Goal: Task Accomplishment & Management: Manage account settings

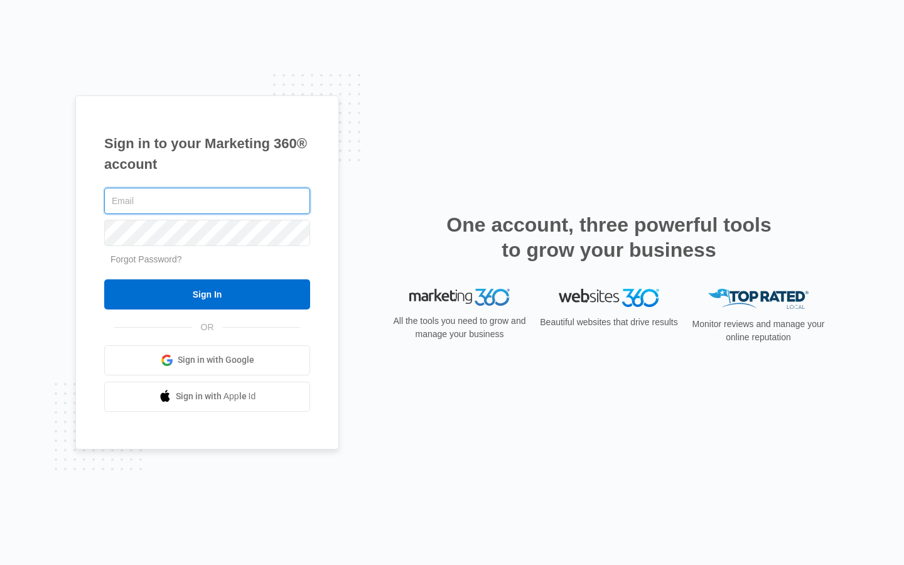
click at [207, 201] on input "text" at bounding box center [207, 201] width 206 height 26
type input "effie.reichert98"
click at [207, 201] on input "text" at bounding box center [207, 201] width 206 height 26
type input "[EMAIL_ADDRESS][DOMAIN_NAME]"
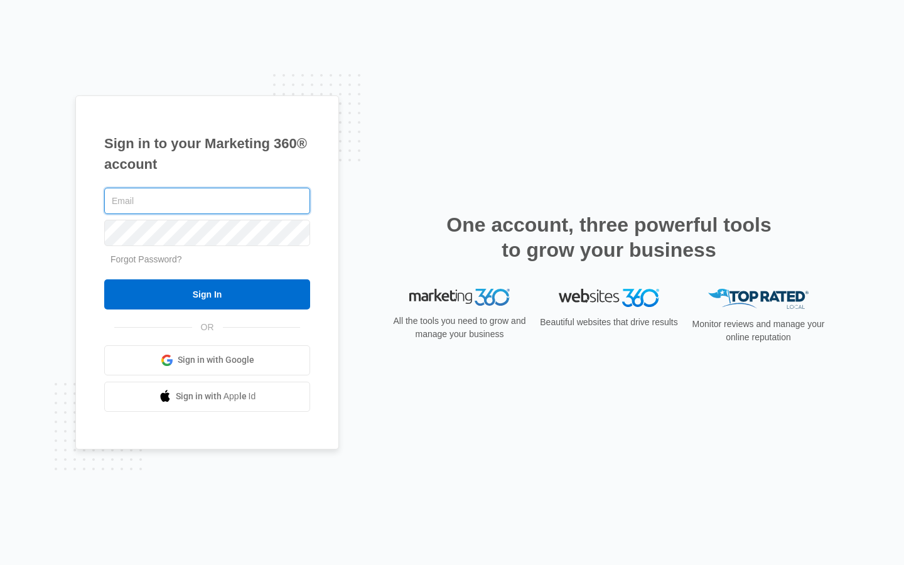
click at [207, 201] on input "text" at bounding box center [207, 201] width 206 height 26
type input "[EMAIL_ADDRESS][DOMAIN_NAME]"
click at [207, 201] on input "text" at bounding box center [207, 201] width 206 height 26
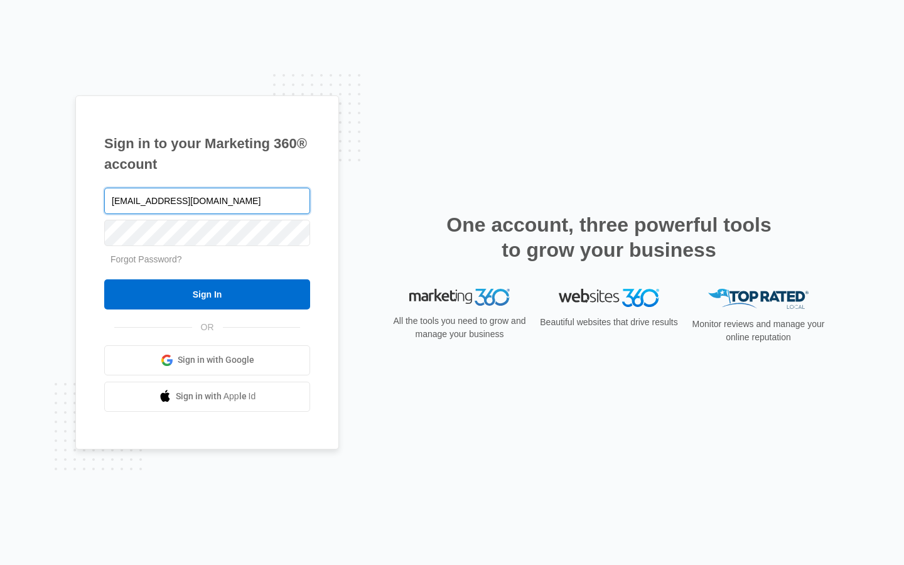
type input "brandonfarmer75@outlook.com"
click at [207, 201] on input "text" at bounding box center [207, 201] width 206 height 26
type input "danupton1@aol.com"
click at [207, 201] on input "text" at bounding box center [207, 201] width 206 height 26
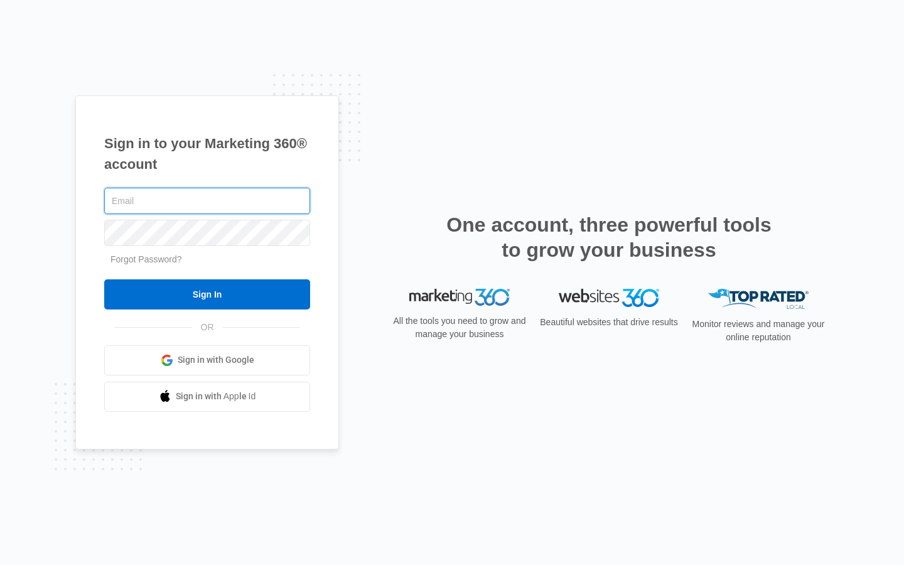
click at [207, 201] on input "text" at bounding box center [207, 201] width 206 height 26
type input "Ball"
click at [207, 201] on input "text" at bounding box center [207, 201] width 206 height 26
type input "[EMAIL_ADDRESS][DOMAIN_NAME]"
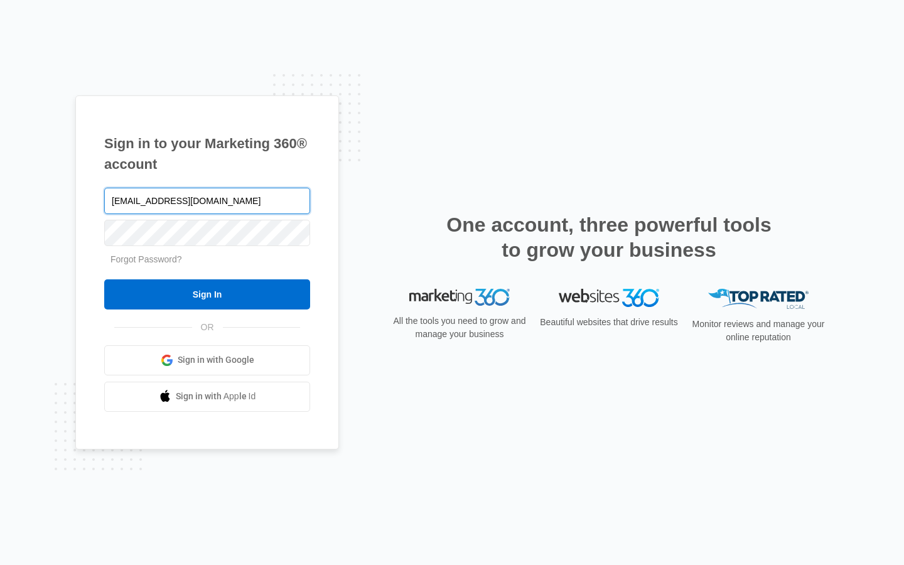
click at [104, 279] on input "Sign In" at bounding box center [207, 294] width 206 height 30
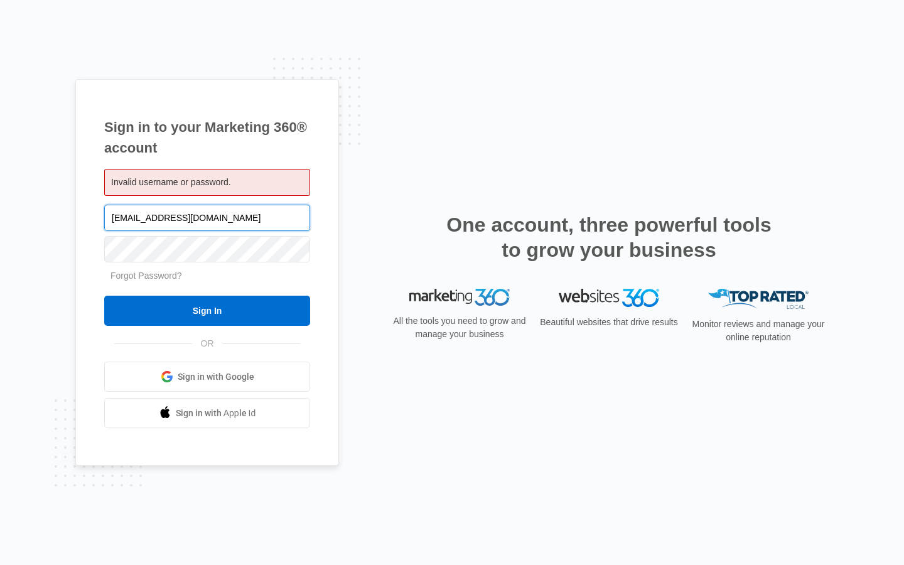
click at [207, 217] on input "mekhi.nader51@mailrez.com" at bounding box center [207, 218] width 206 height 26
type input ".com"
type input "[EMAIL_ADDRESS][DOMAIN_NAME]"
click at [104, 296] on input "Sign In" at bounding box center [207, 311] width 206 height 30
click at [207, 217] on input "brandonfarmer75@outlook.com" at bounding box center [207, 218] width 206 height 26
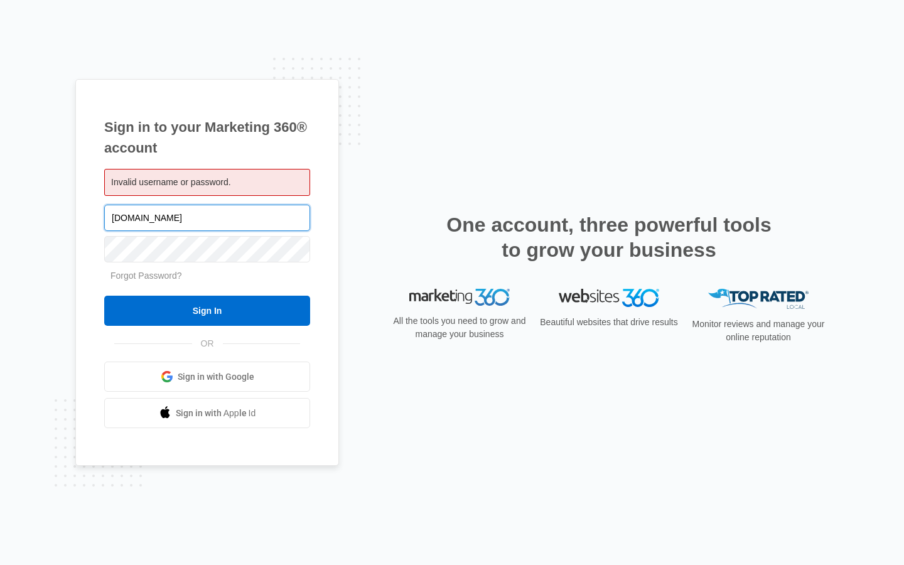
type input "ok.com"
type input "danupton1@aol.com"
click at [104, 296] on input "Sign In" at bounding box center [207, 311] width 206 height 30
click at [207, 217] on input "[EMAIL_ADDRESS][DOMAIN_NAME]" at bounding box center [207, 218] width 206 height 26
type input "d"
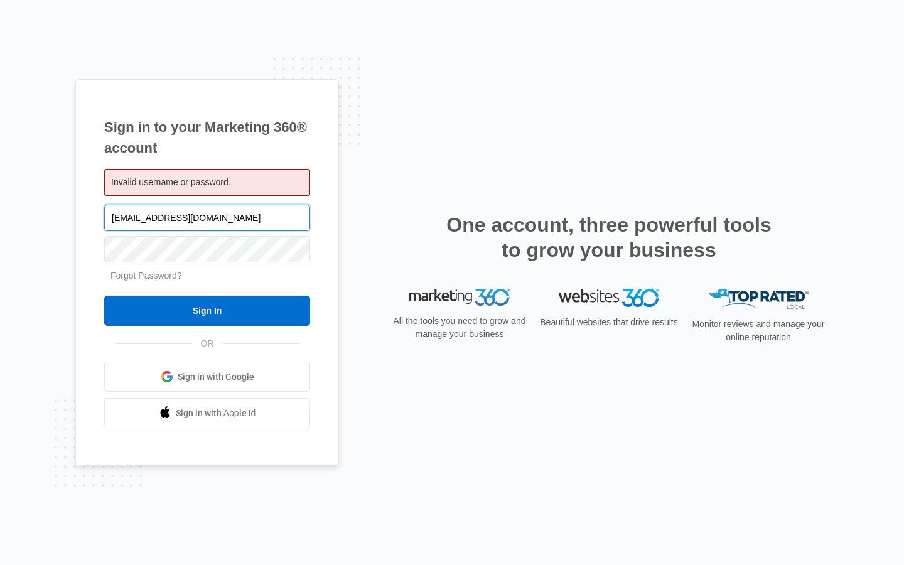
type input "mekhi.nader51@mailrez.com"
click at [104, 296] on input "Sign In" at bounding box center [207, 311] width 206 height 30
click at [207, 311] on input "Sign In" at bounding box center [207, 311] width 206 height 30
click at [207, 217] on input "[EMAIL_ADDRESS][DOMAIN_NAME]" at bounding box center [207, 218] width 206 height 26
type input ".com"
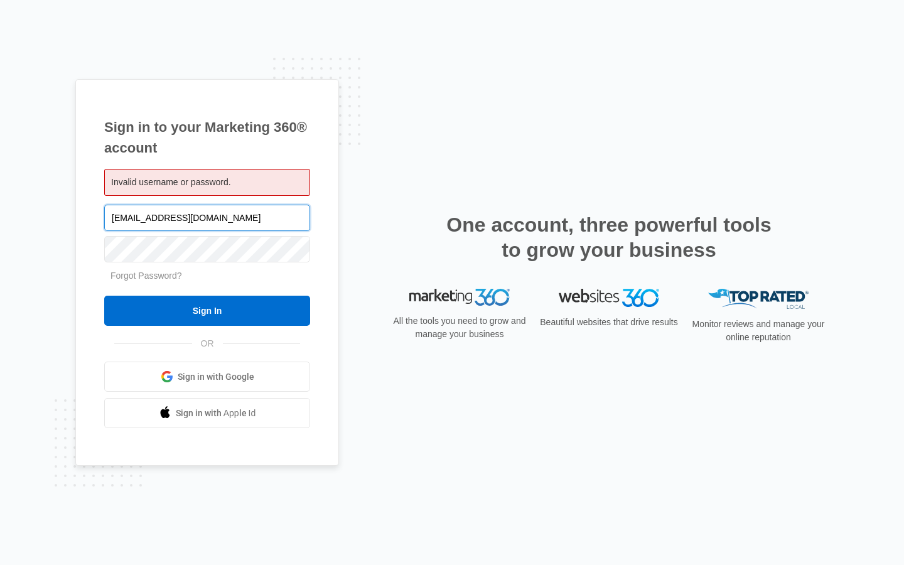
type input "[EMAIL_ADDRESS][DOMAIN_NAME]"
